Goal: Task Accomplishment & Management: Complete application form

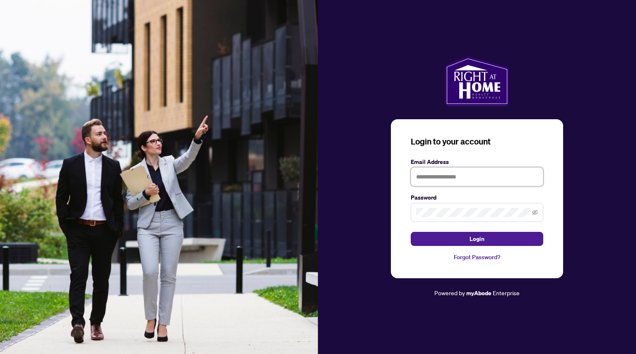
click at [447, 176] on input "text" at bounding box center [477, 176] width 133 height 19
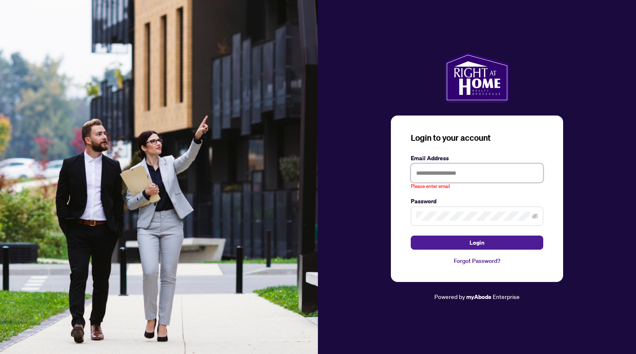
type input "**********"
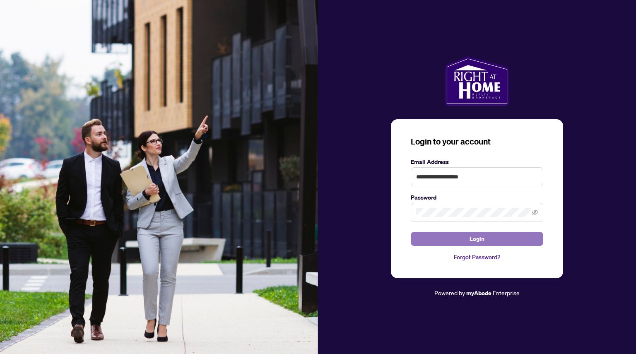
click at [461, 237] on button "Login" at bounding box center [477, 239] width 133 height 14
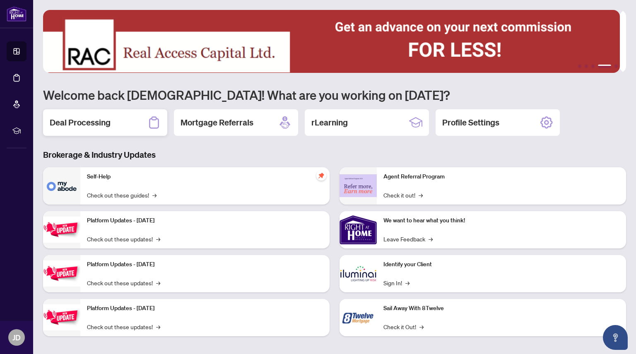
click at [109, 123] on h2 "Deal Processing" at bounding box center [80, 123] width 61 height 12
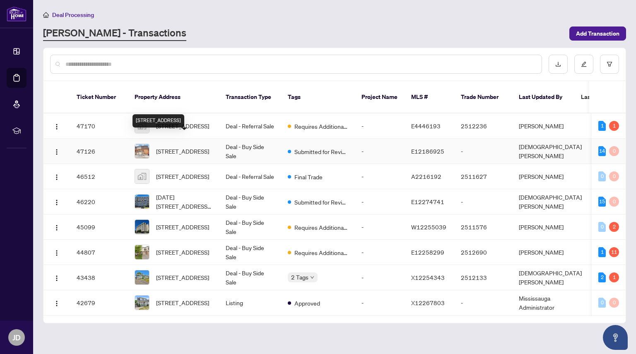
click at [205, 147] on span "[STREET_ADDRESS]" at bounding box center [182, 151] width 53 height 9
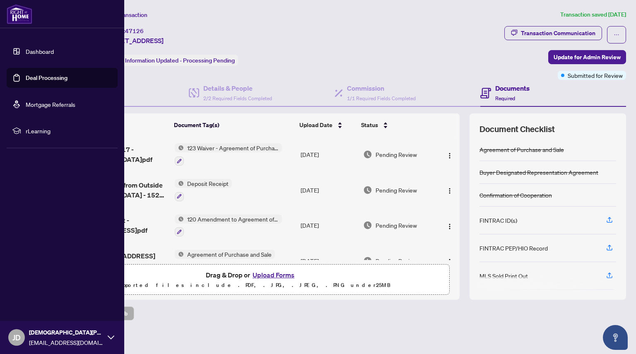
click at [26, 74] on link "Deal Processing" at bounding box center [47, 77] width 42 height 7
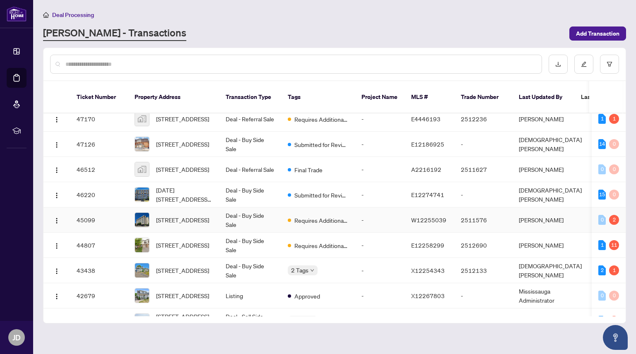
scroll to position [12, 0]
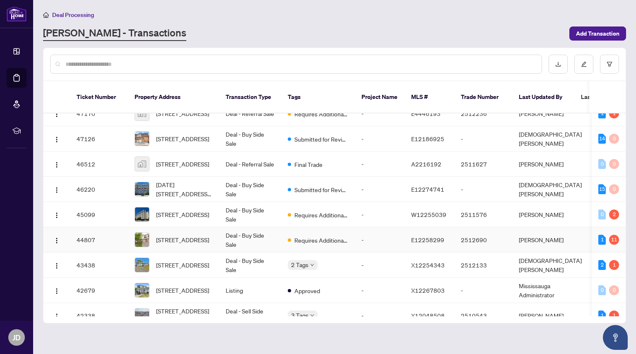
click at [247, 227] on td "Deal - Buy Side Sale" at bounding box center [250, 239] width 62 height 25
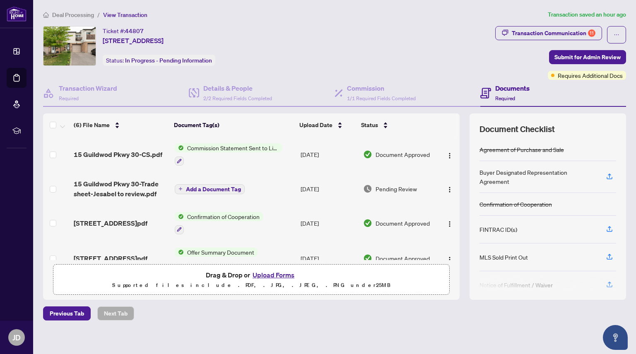
scroll to position [12, 0]
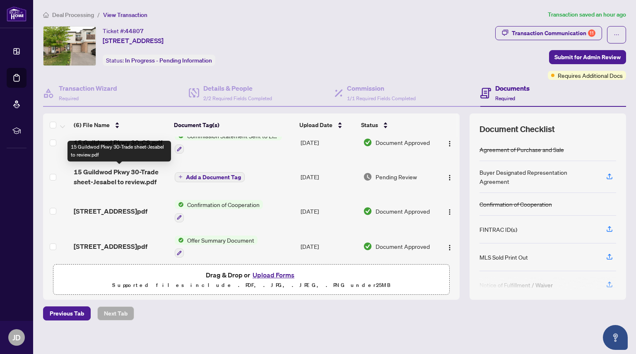
click at [130, 172] on span "15 Guildwod Pkwy 30-Trade sheet-Jesabel to review.pdf" at bounding box center [121, 177] width 94 height 20
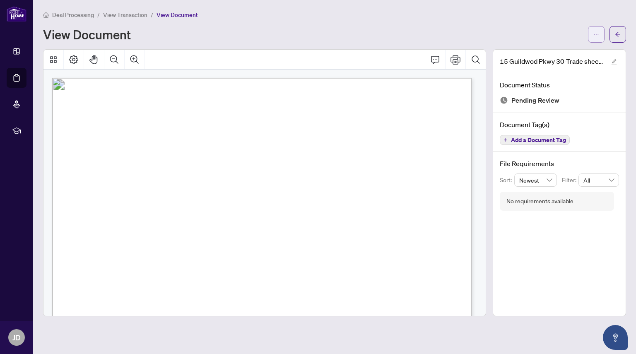
click at [592, 39] on button "button" at bounding box center [596, 34] width 17 height 17
click at [562, 52] on span "Download" at bounding box center [566, 52] width 63 height 9
click at [611, 33] on button "button" at bounding box center [618, 34] width 17 height 17
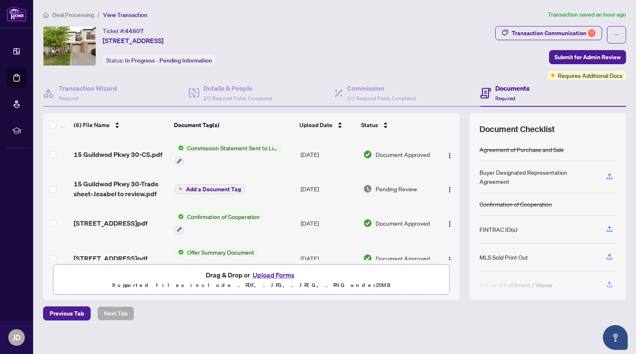
click at [264, 274] on button "Upload Forms" at bounding box center [273, 275] width 47 height 11
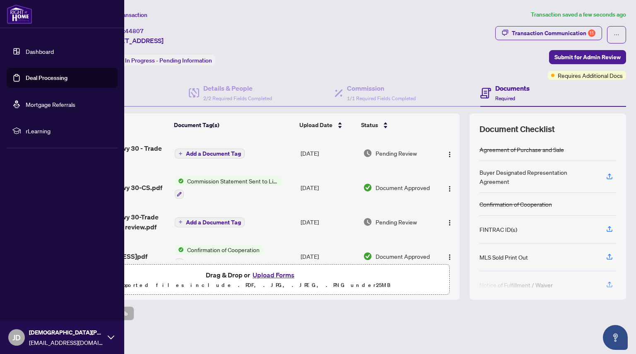
click at [26, 80] on link "Deal Processing" at bounding box center [47, 77] width 42 height 7
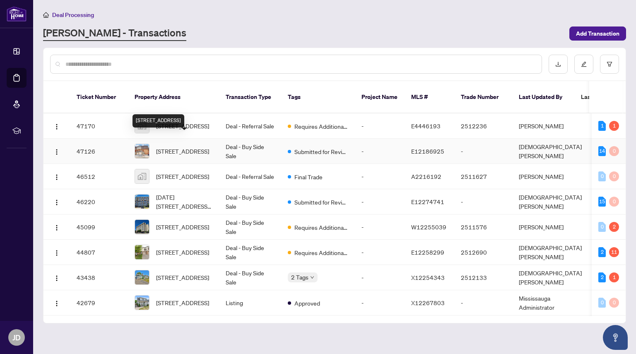
click at [192, 147] on span "[STREET_ADDRESS]" at bounding box center [182, 151] width 53 height 9
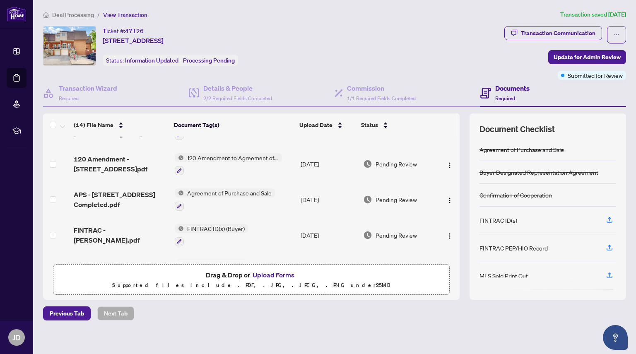
scroll to position [75, 0]
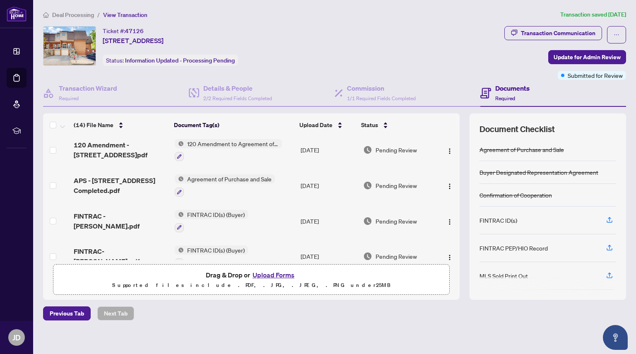
click at [268, 274] on button "Upload Forms" at bounding box center [273, 275] width 47 height 11
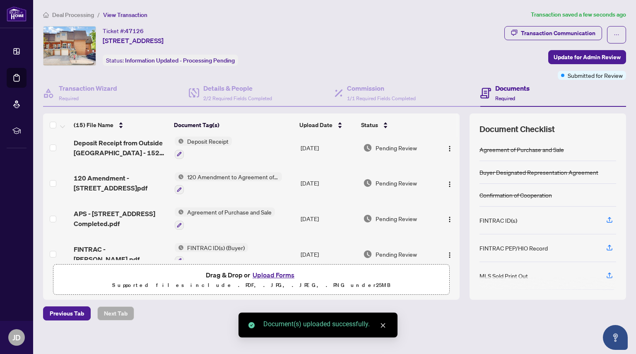
scroll to position [0, 0]
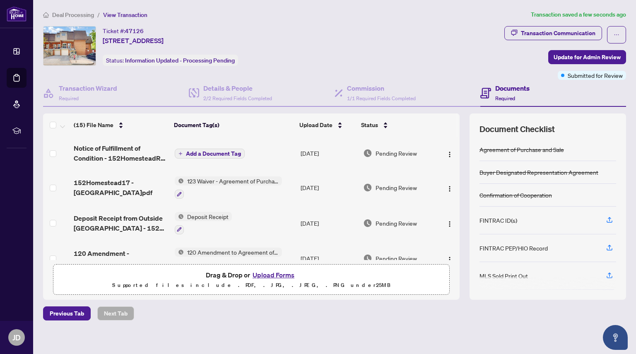
click at [217, 151] on span "Add a Document Tag" at bounding box center [213, 154] width 55 height 6
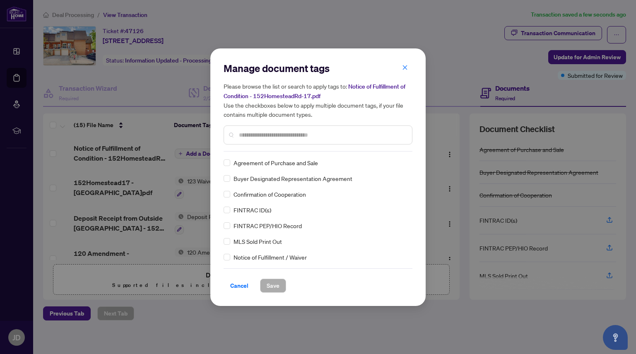
click at [280, 133] on input "text" at bounding box center [322, 134] width 167 height 9
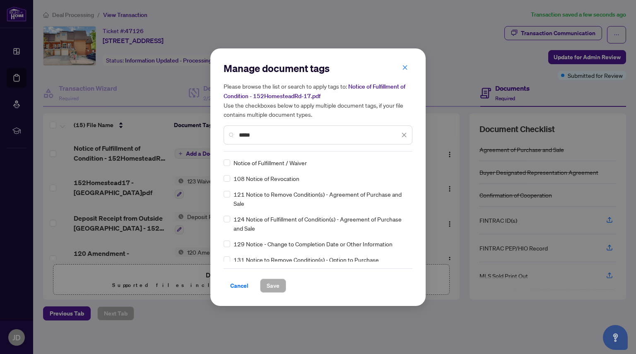
type input "*****"
click at [227, 156] on div "Manage document tags Please browse the list or search to apply tags to: Notice …" at bounding box center [318, 177] width 189 height 231
click at [282, 285] on button "Save" at bounding box center [273, 286] width 26 height 14
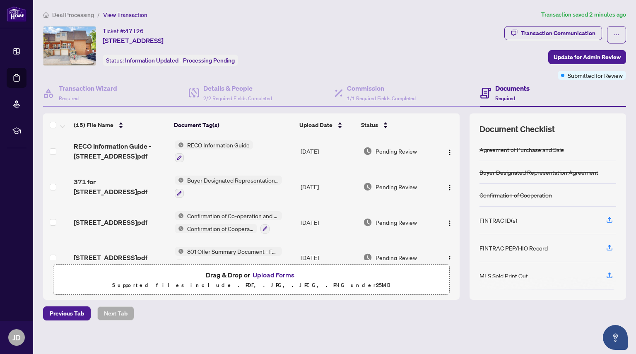
scroll to position [409, 0]
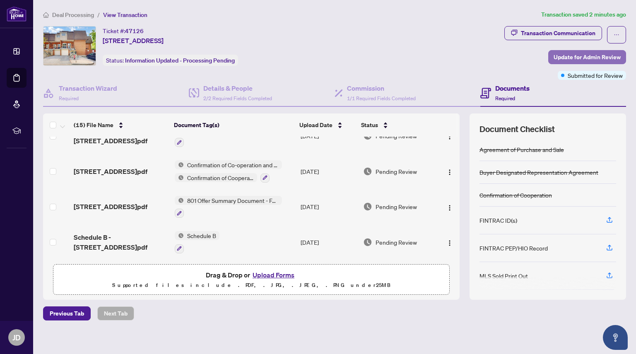
click at [563, 57] on span "Update for Admin Review" at bounding box center [587, 57] width 67 height 13
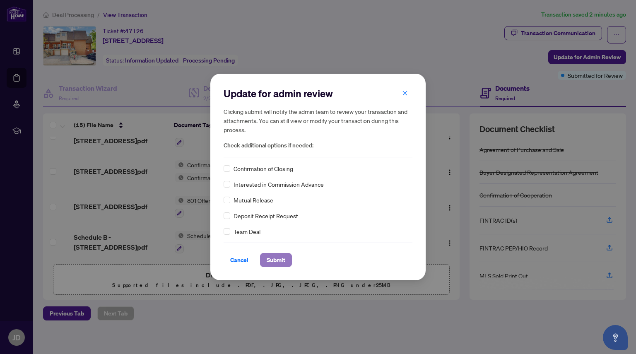
click at [282, 261] on span "Submit" at bounding box center [276, 260] width 19 height 13
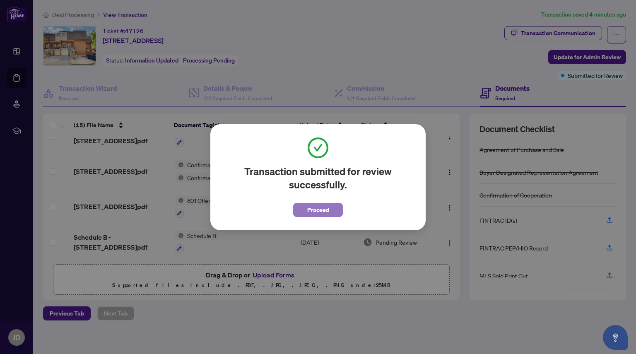
click at [326, 211] on span "Proceed" at bounding box center [318, 209] width 22 height 13
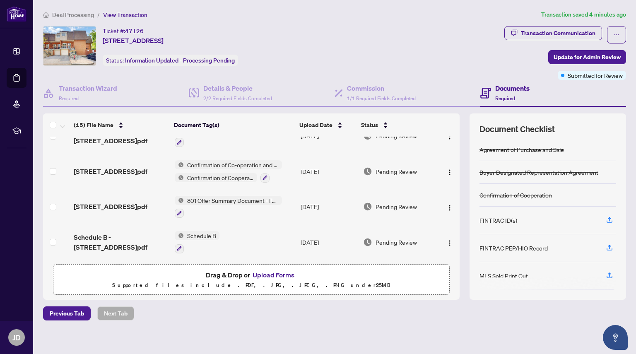
click at [267, 274] on button "Upload Forms" at bounding box center [273, 275] width 47 height 11
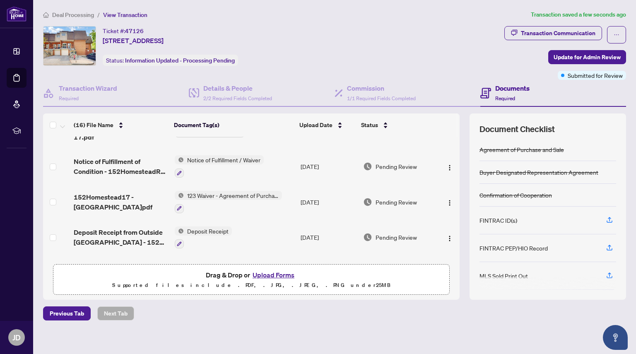
scroll to position [0, 0]
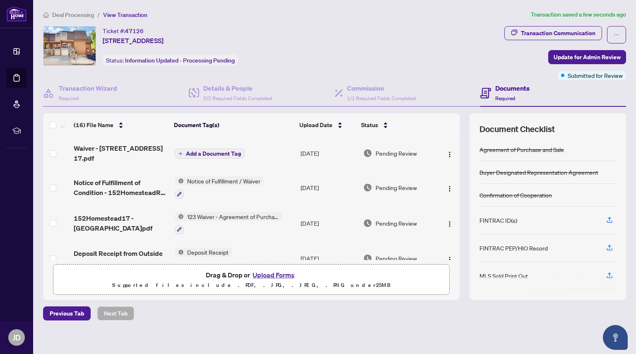
click at [194, 153] on span "Add a Document Tag" at bounding box center [213, 154] width 55 height 6
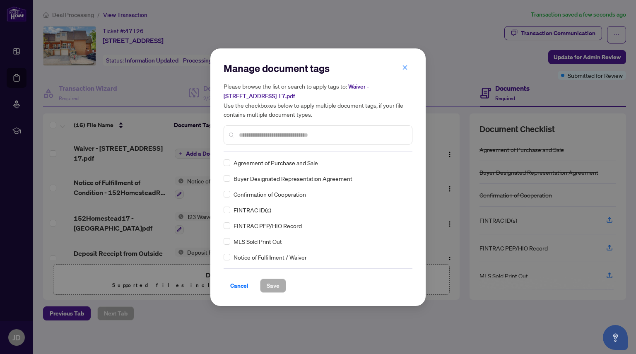
click at [258, 132] on input "text" at bounding box center [322, 134] width 167 height 9
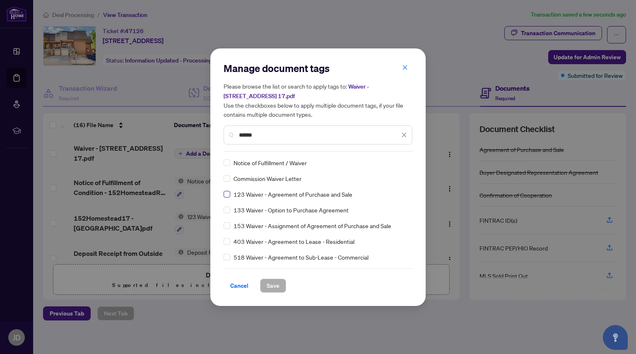
type input "******"
click at [277, 289] on span "Save" at bounding box center [273, 285] width 13 height 13
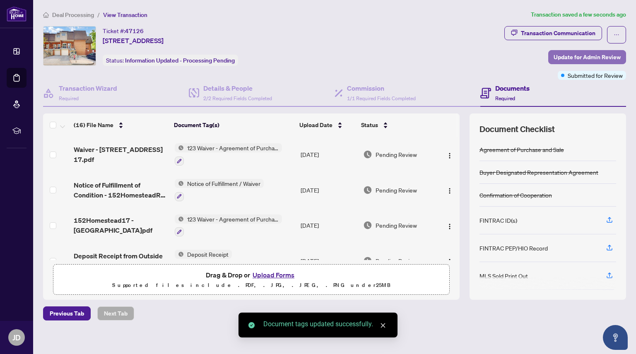
click at [577, 58] on span "Update for Admin Review" at bounding box center [587, 57] width 67 height 13
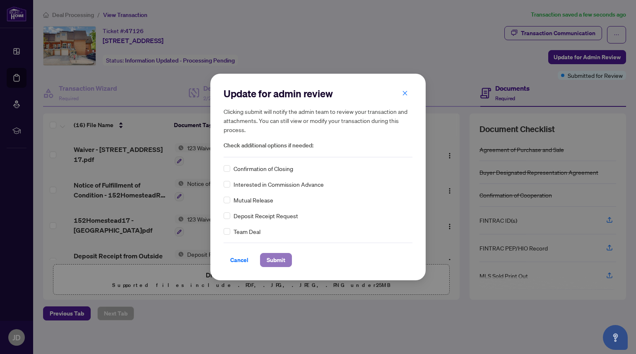
click at [280, 259] on span "Submit" at bounding box center [276, 260] width 19 height 13
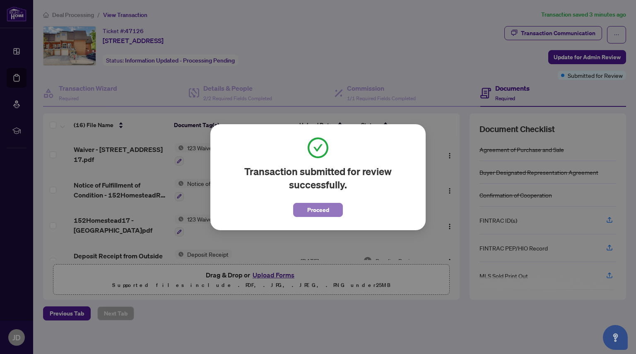
click at [324, 212] on span "Proceed" at bounding box center [318, 209] width 22 height 13
